Goal: Task Accomplishment & Management: Manage account settings

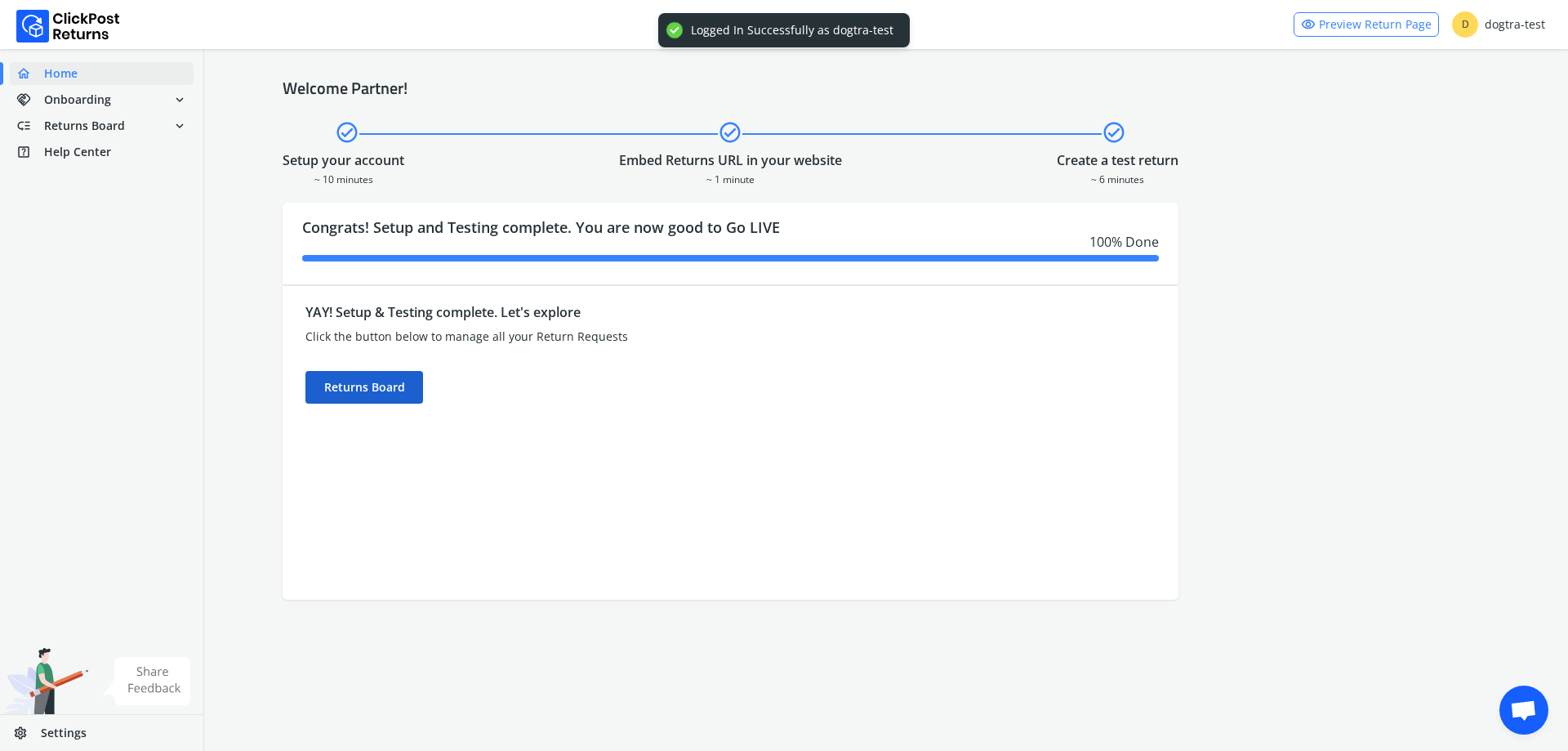
click at [391, 395] on div "Returns Board" at bounding box center [364, 387] width 118 height 32
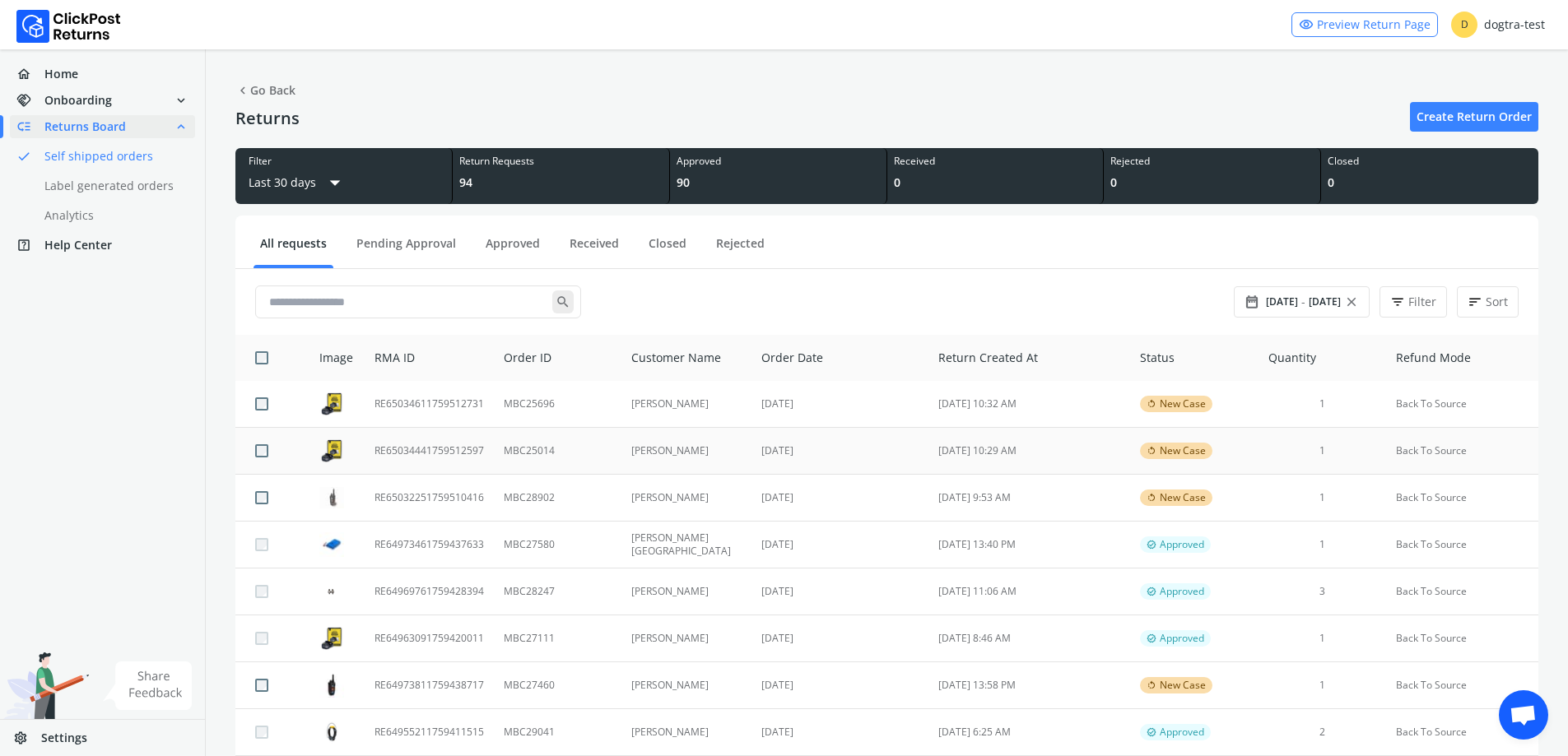
click at [615, 454] on td "MBC25014" at bounding box center [557, 451] width 128 height 47
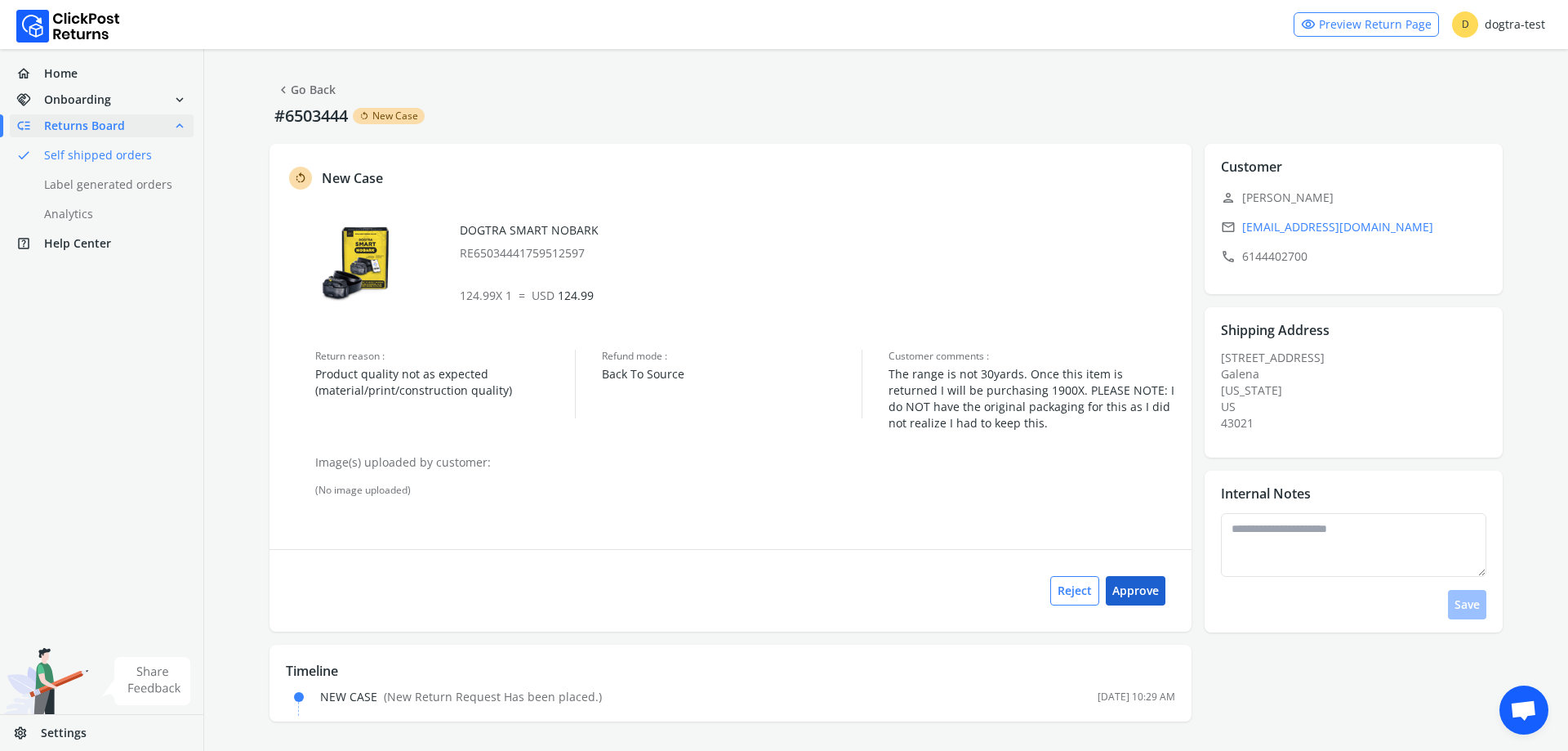
click at [1144, 588] on button "Approve" at bounding box center [1135, 590] width 59 height 30
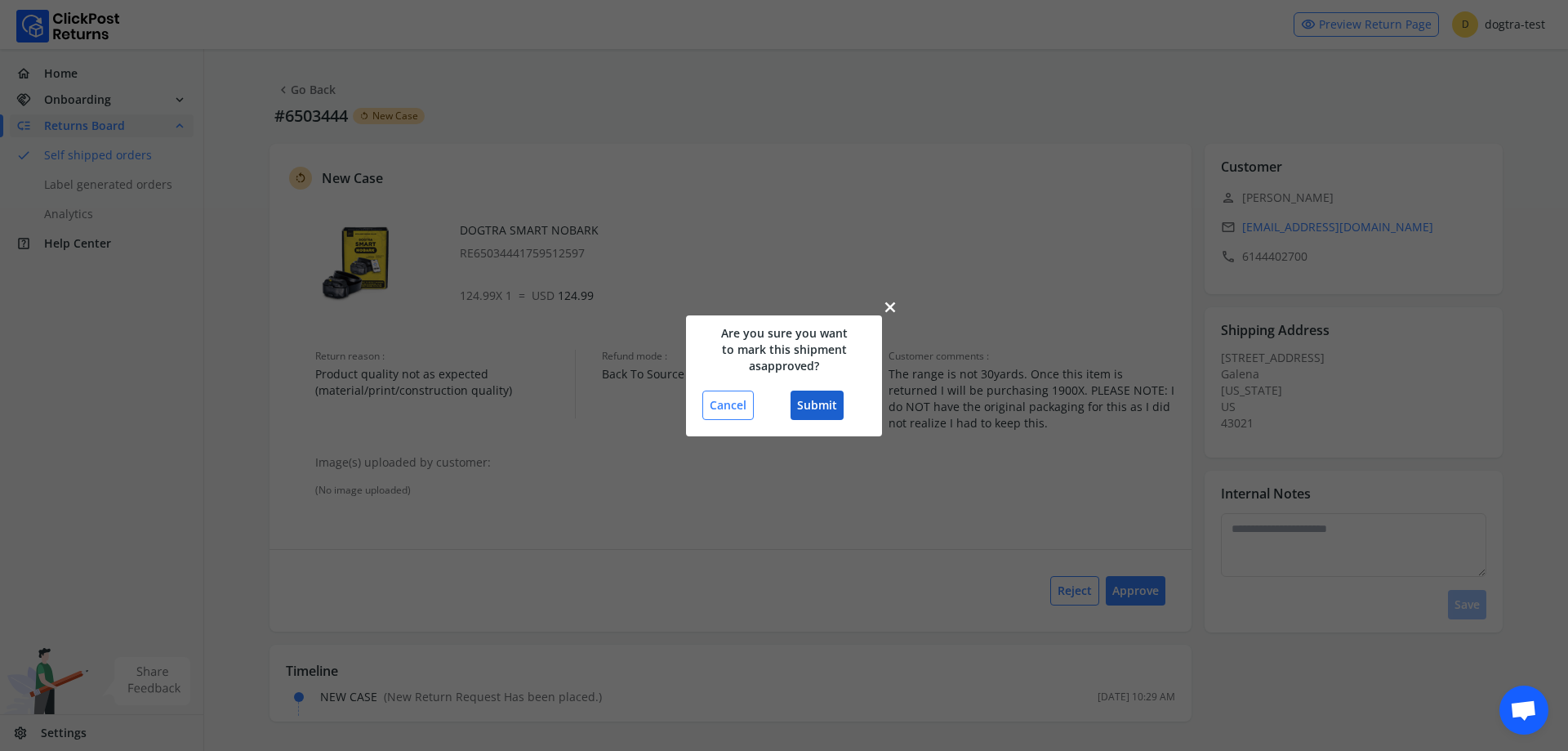
click at [828, 402] on button "Submit" at bounding box center [816, 405] width 53 height 30
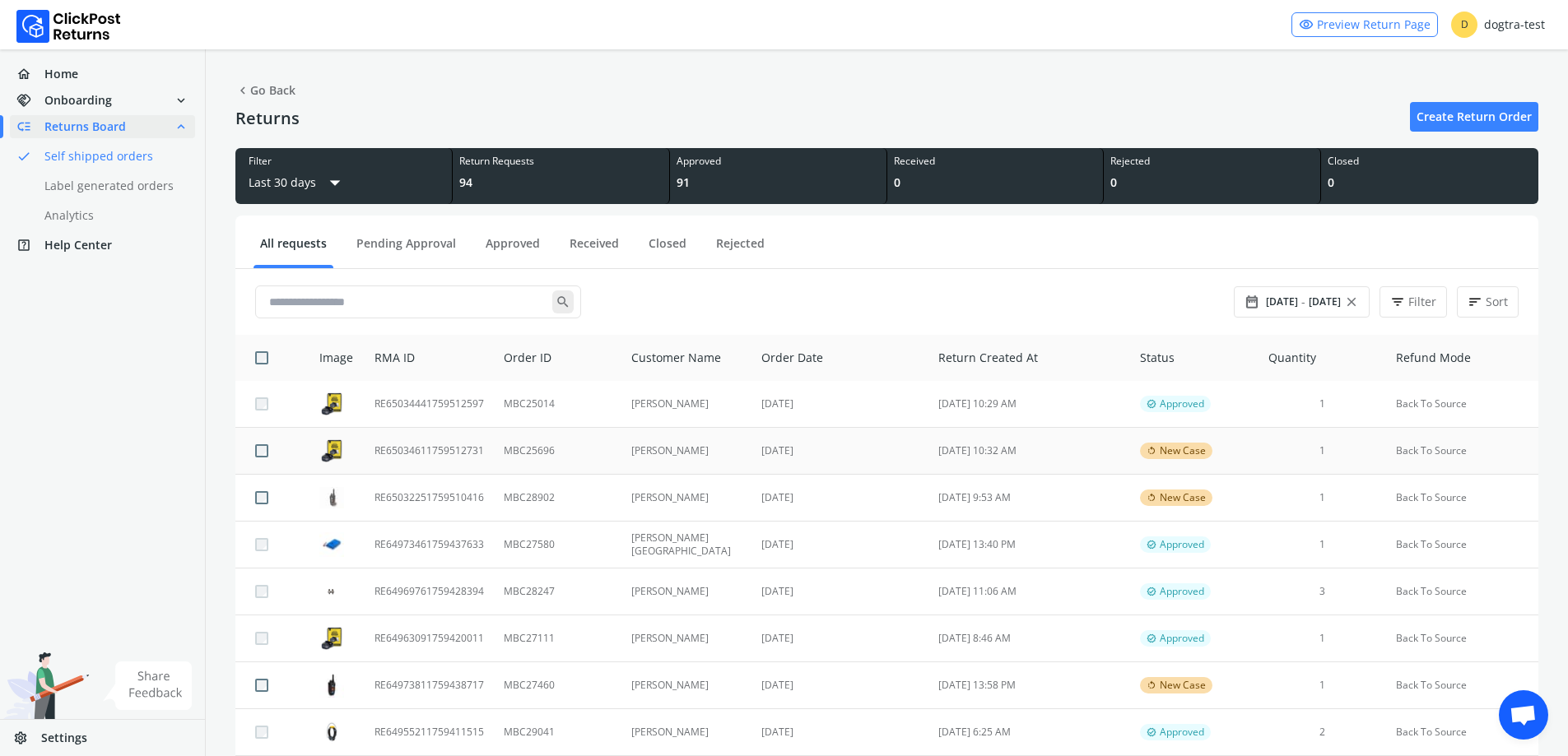
click at [883, 447] on td "[DATE]" at bounding box center [840, 451] width 177 height 47
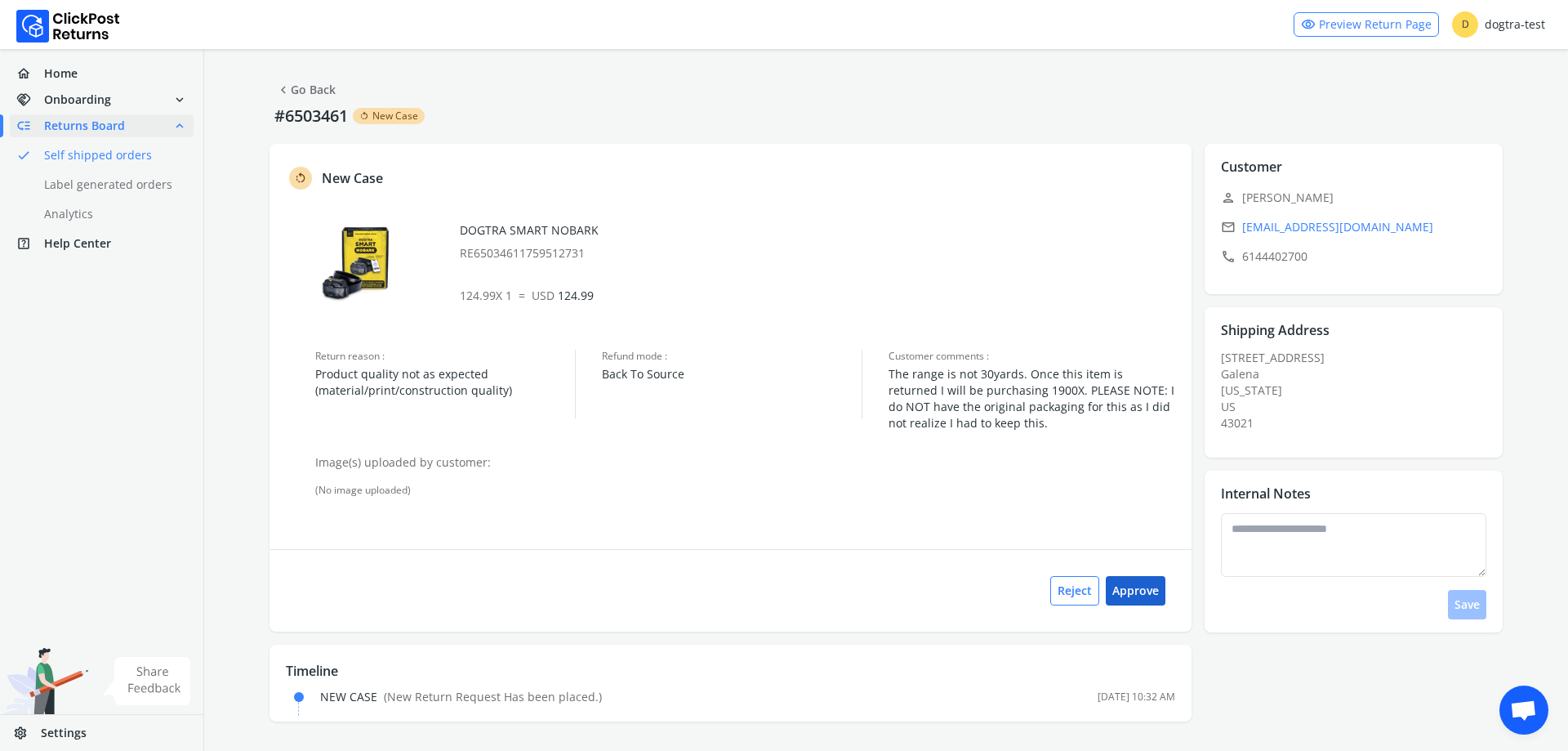
click at [1132, 597] on button "Approve" at bounding box center [1135, 590] width 59 height 30
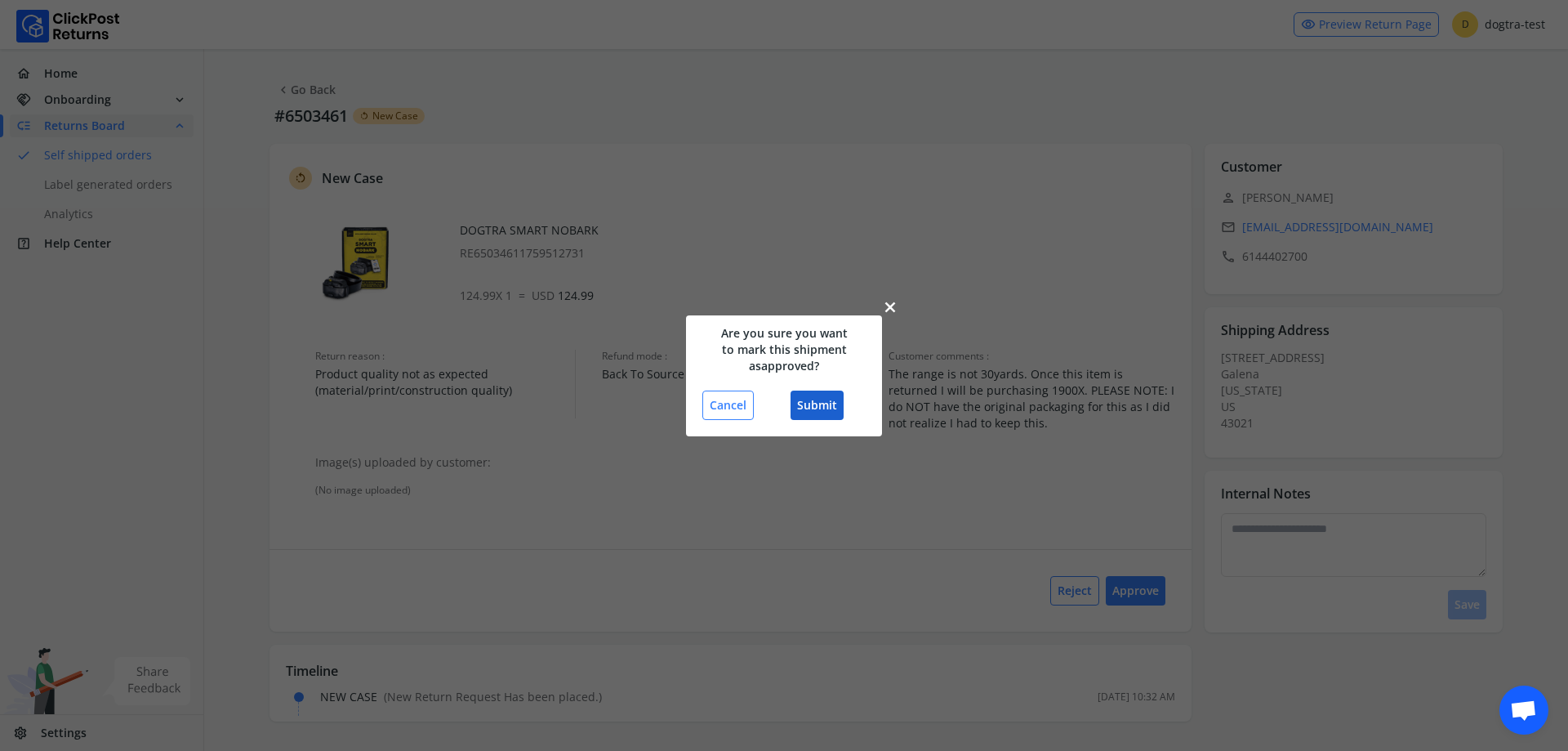
click at [830, 408] on button "Submit" at bounding box center [816, 405] width 53 height 30
click at [814, 404] on button "Submit" at bounding box center [816, 405] width 53 height 30
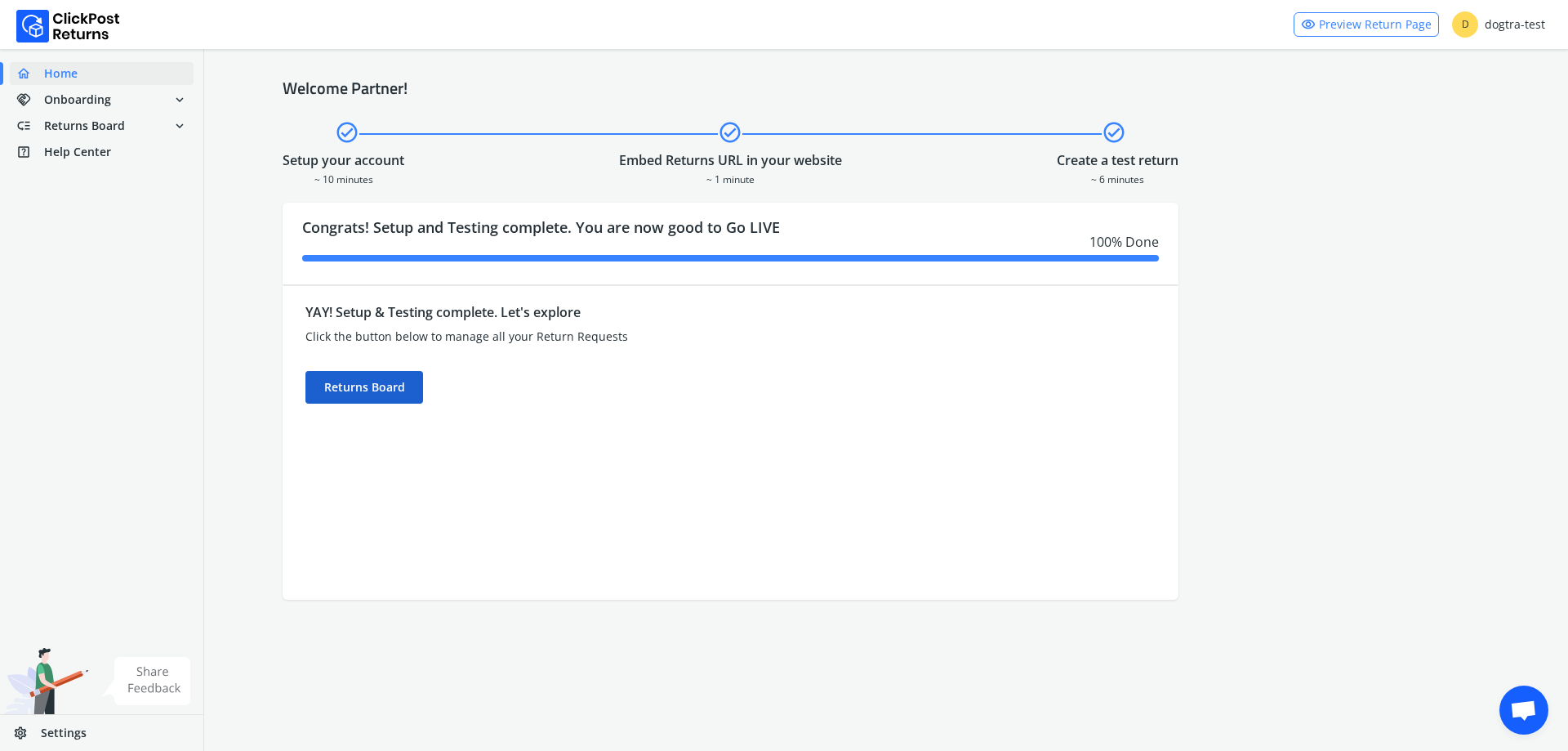
click at [372, 393] on div "Returns Board" at bounding box center [364, 387] width 118 height 32
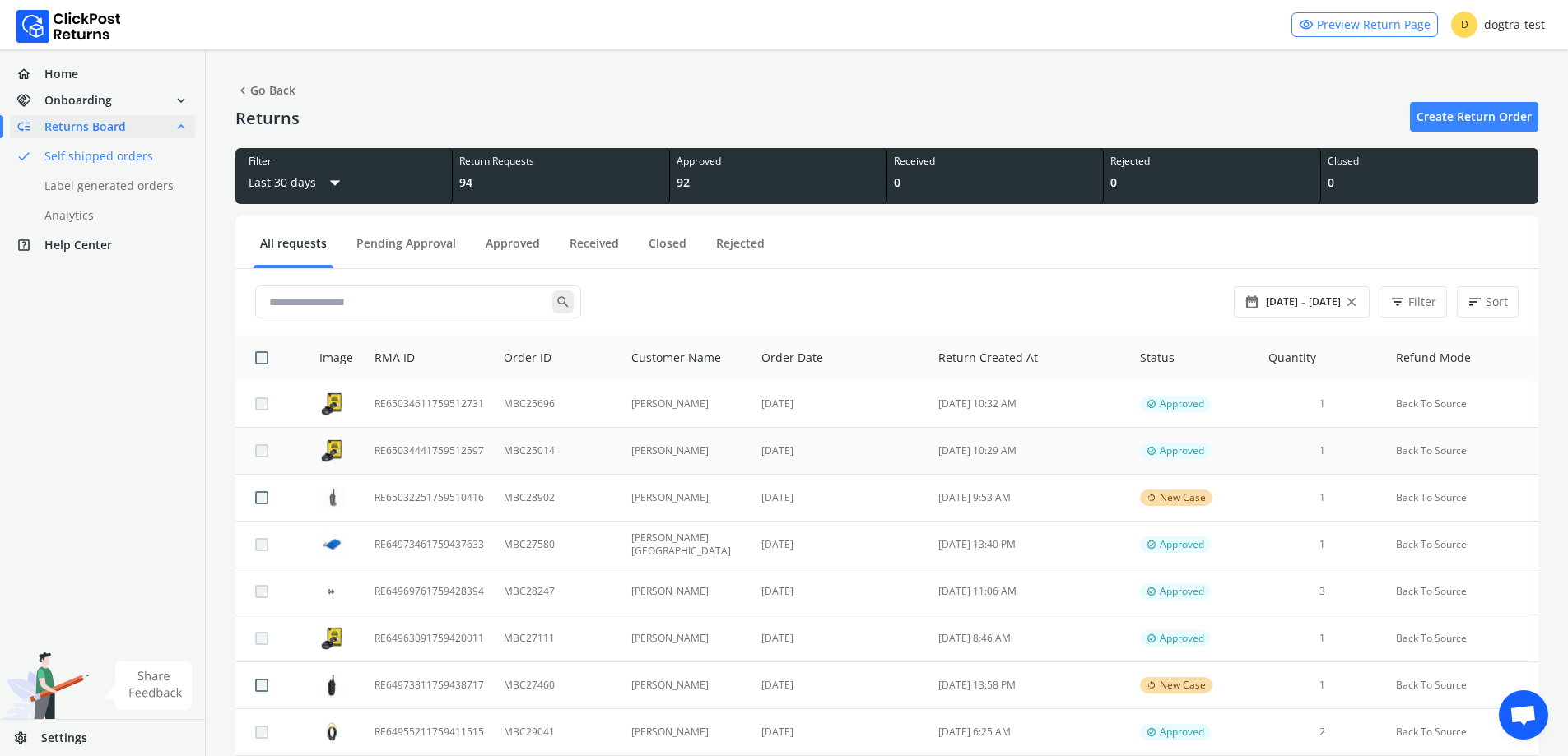
click at [852, 444] on td "[DATE]" at bounding box center [840, 451] width 177 height 47
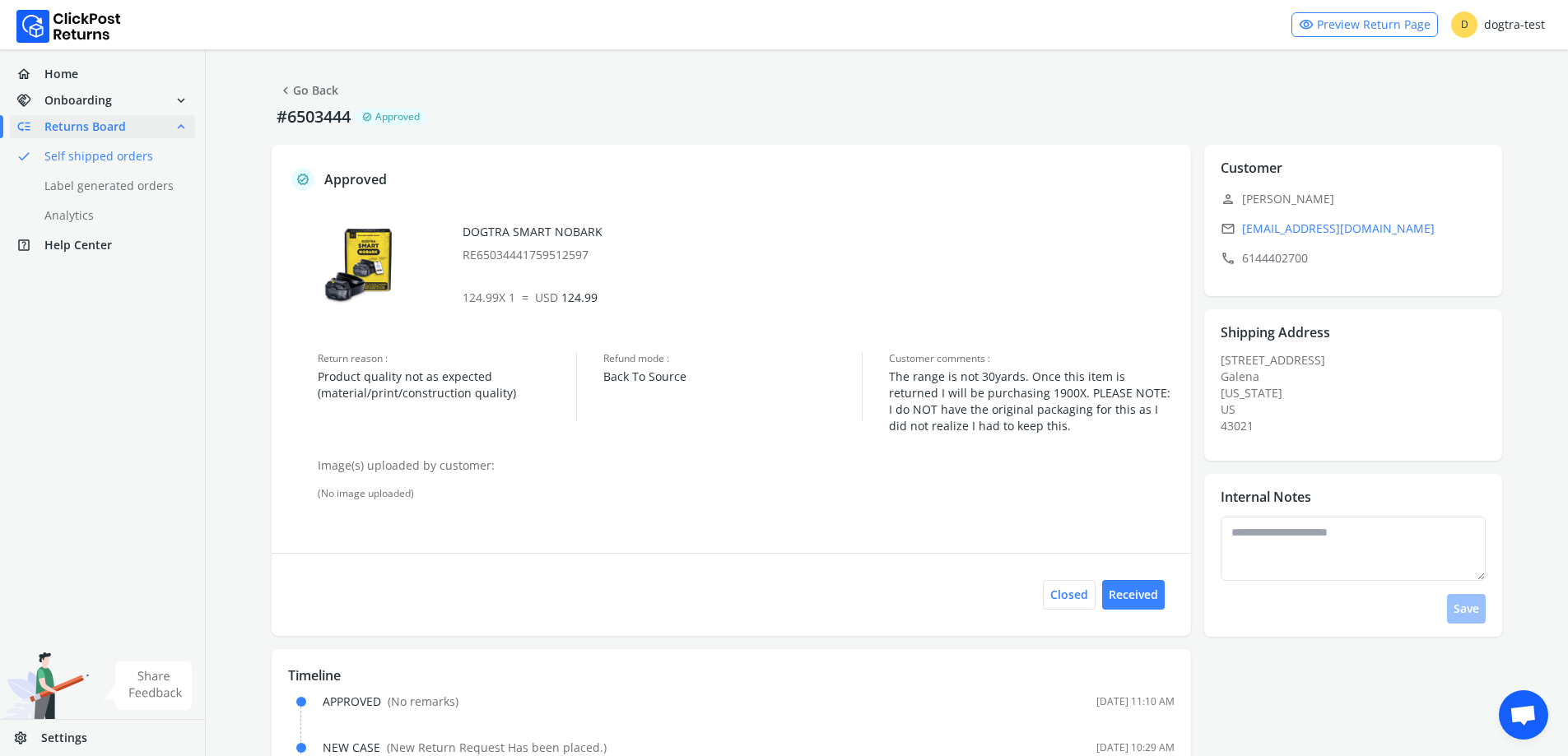
click at [305, 86] on link "chevron_left Go Back" at bounding box center [308, 90] width 60 height 23
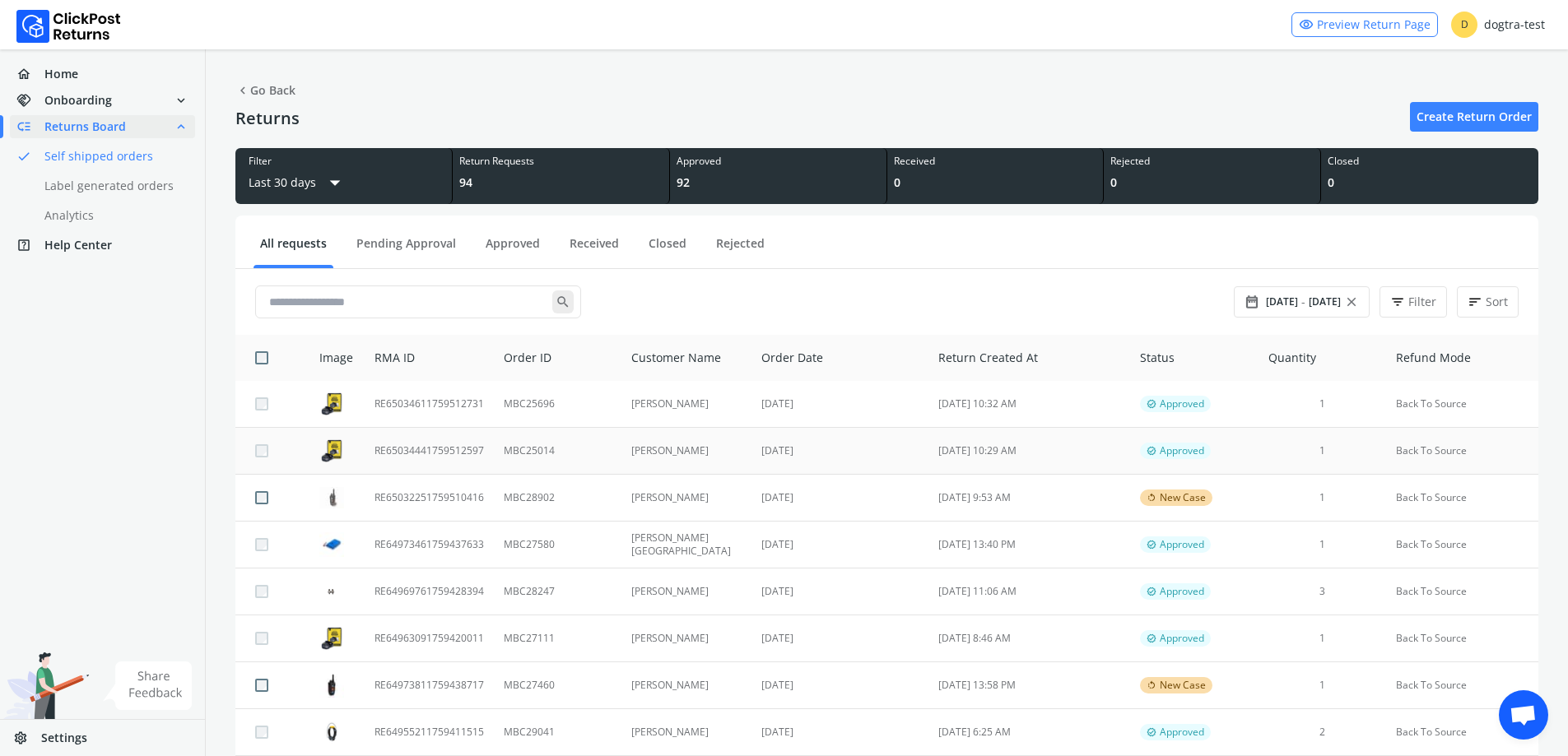
click at [774, 448] on td "[DATE]" at bounding box center [840, 451] width 177 height 47
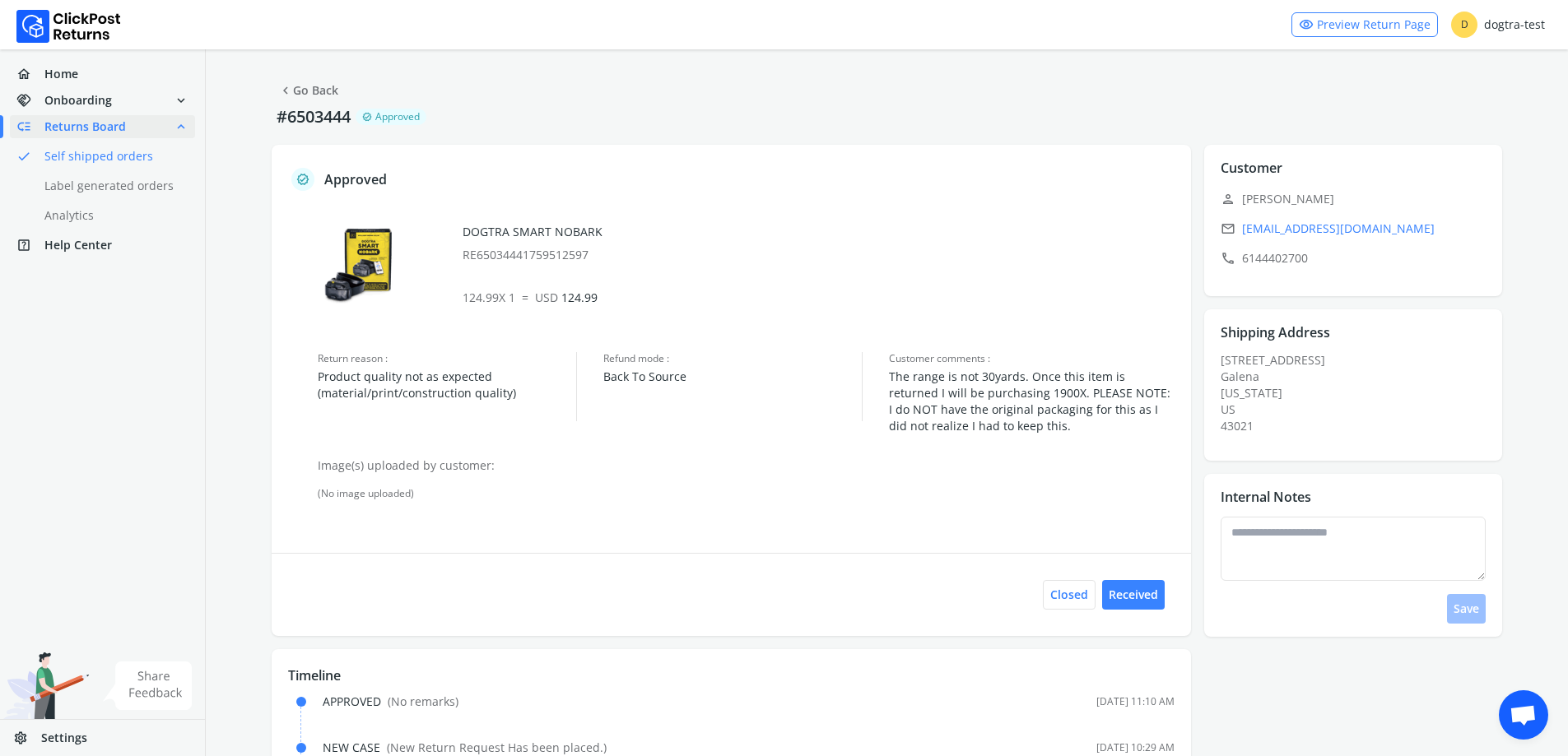
click at [310, 87] on link "chevron_left Go Back" at bounding box center [308, 90] width 60 height 23
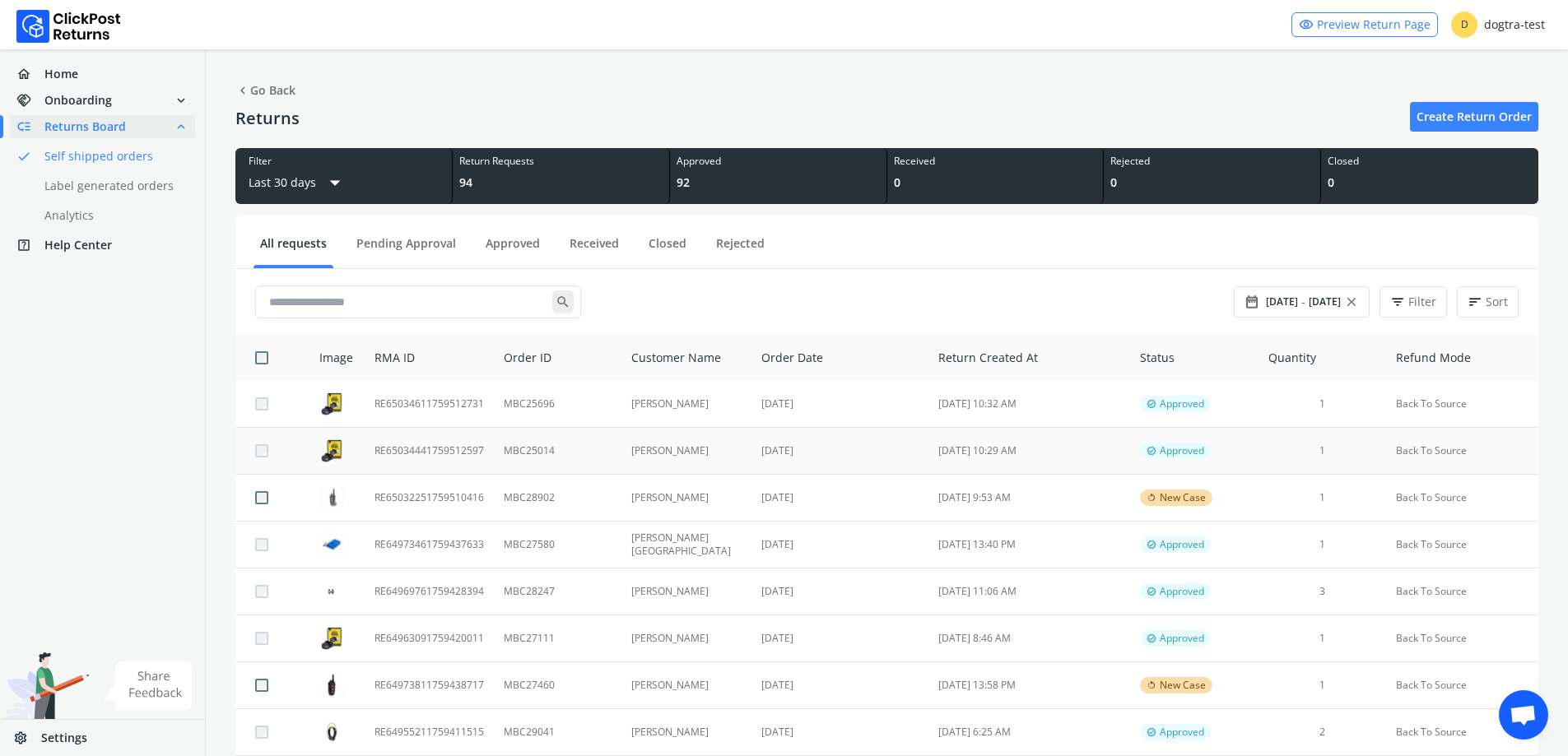
click at [984, 449] on td "[DATE] 10:29 AM" at bounding box center [1029, 451] width 202 height 47
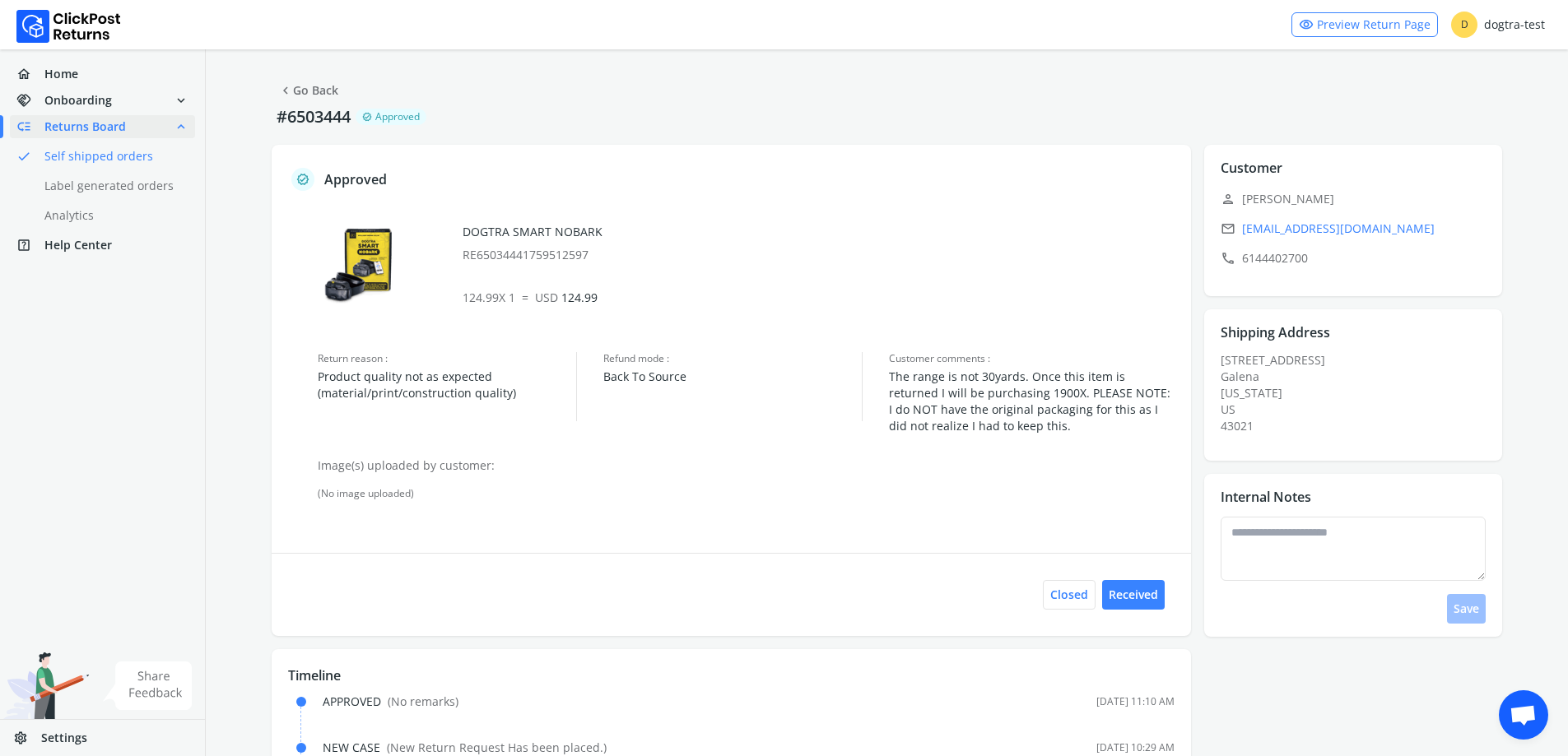
click at [314, 86] on link "chevron_left Go Back" at bounding box center [308, 90] width 60 height 23
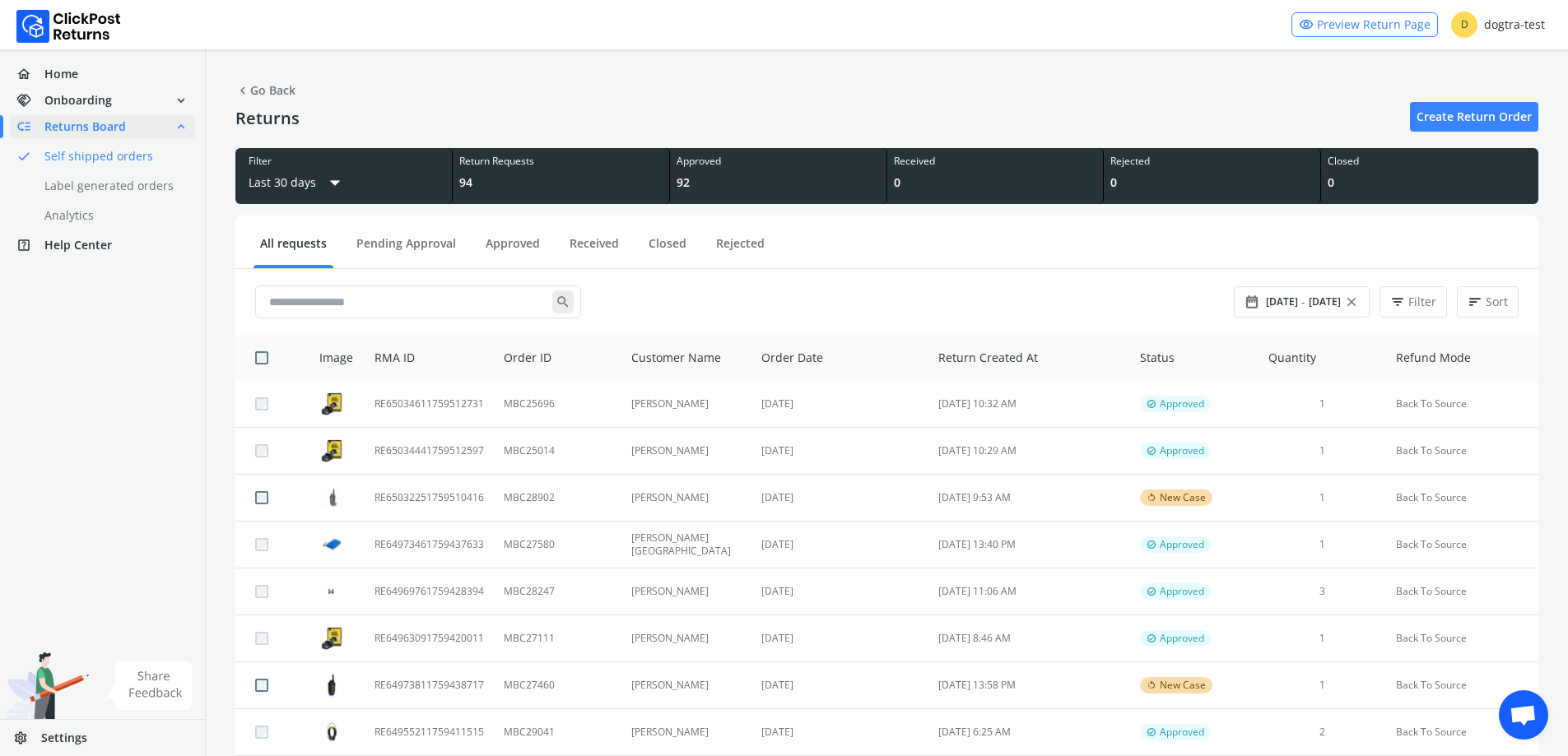
click at [945, 112] on div "Returns Create Return Order" at bounding box center [887, 117] width 1303 height 30
click at [837, 218] on div "All requests Pending Approval Approved Received Closed Rejected search date_ran…" at bounding box center [887, 770] width 1303 height 1110
drag, startPoint x: 805, startPoint y: 447, endPoint x: 755, endPoint y: 464, distance: 52.8
click at [755, 464] on td "[DATE]" at bounding box center [840, 451] width 177 height 47
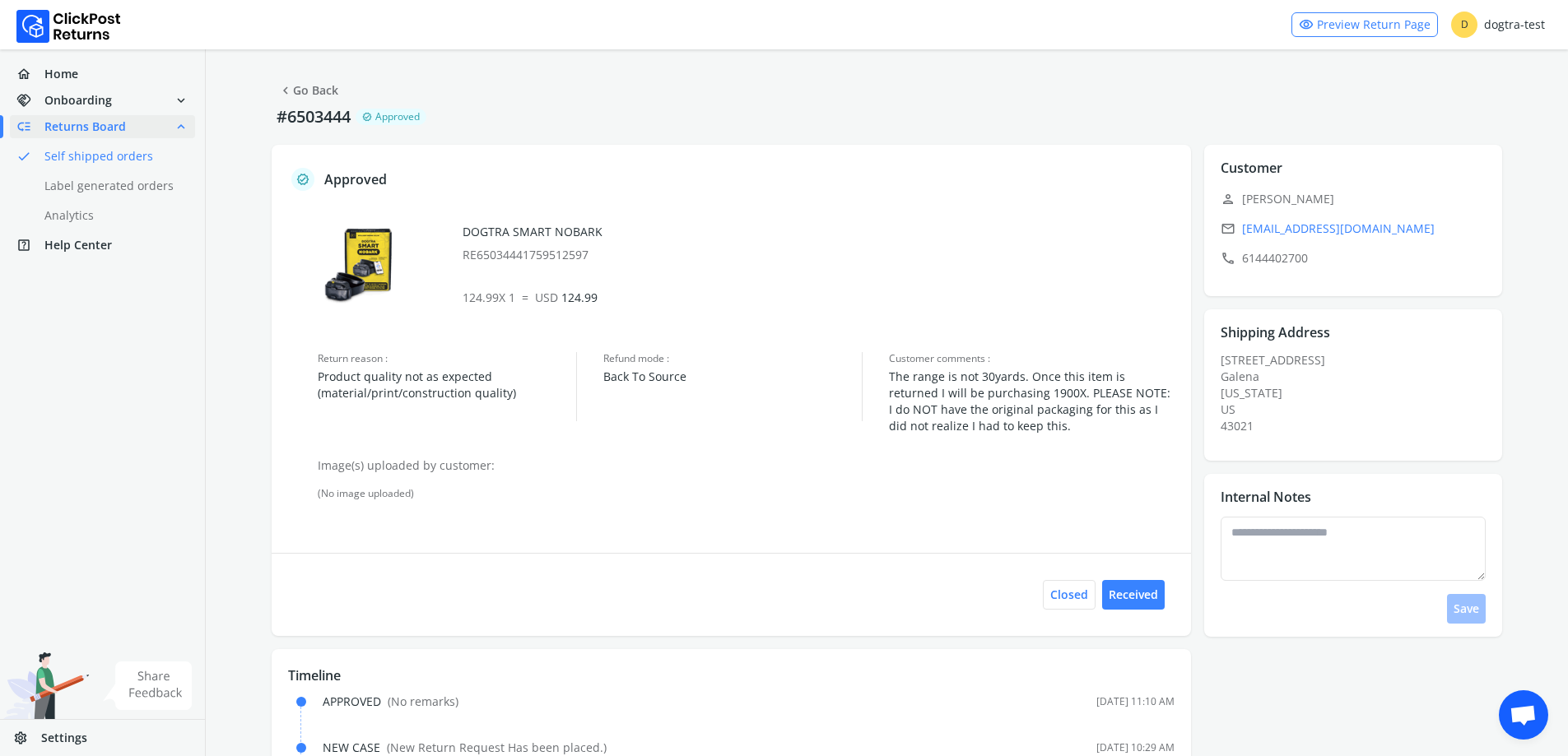
click at [309, 90] on link "chevron_left Go Back" at bounding box center [308, 90] width 60 height 23
